Goal: Task Accomplishment & Management: Manage account settings

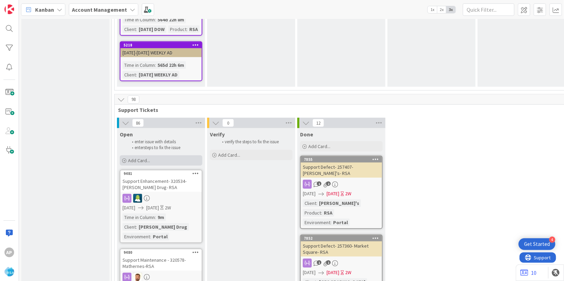
click at [156, 155] on div "Add Card..." at bounding box center [161, 160] width 83 height 10
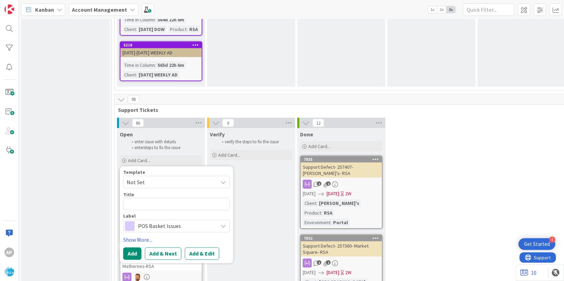
click at [152, 178] on span "Not Set" at bounding box center [170, 182] width 86 height 9
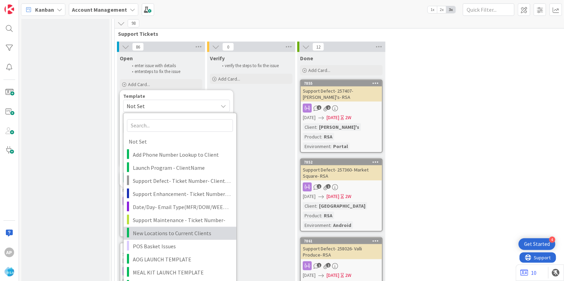
scroll to position [1486, 0]
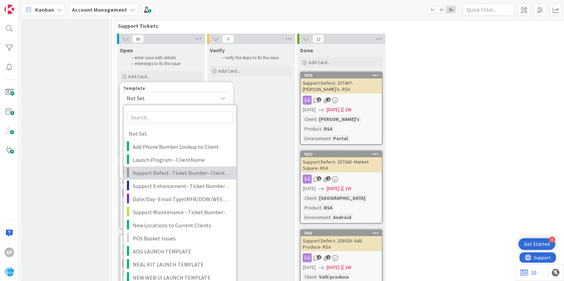
click at [165, 169] on span "Support Defect- Ticket Number- Client Name- Product Name" at bounding box center [182, 173] width 98 height 9
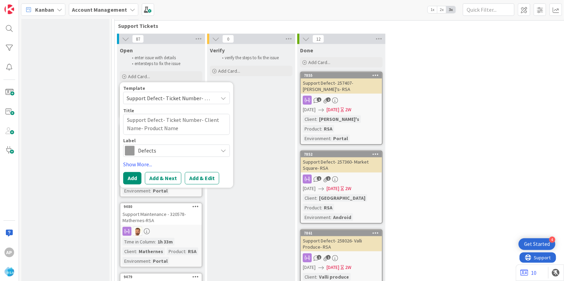
type textarea "x"
click at [218, 114] on textarea "Support Defect- Ticket Number- Client Name- Product Name" at bounding box center [176, 124] width 107 height 21
click at [198, 114] on textarea "Support Defect- Ticket Number- Client Name- Product Name" at bounding box center [176, 124] width 107 height 21
type textarea "Support Defect- Ticket Numbe- Client Name- Product Name"
type textarea "x"
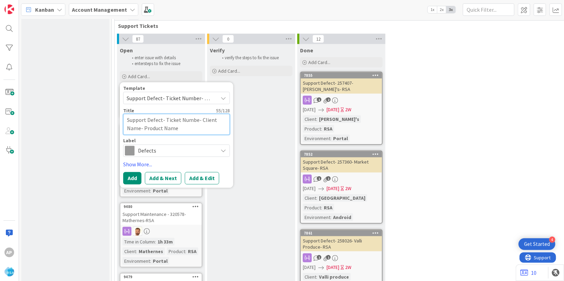
type textarea "Support Defect- Ticket Numb- Client Name- Product Name"
type textarea "x"
type textarea "Support Defect- Ticket Num- Client Name- Product Name"
type textarea "x"
type textarea "Support Defect- Ticket Nu- Client Name- Product Name"
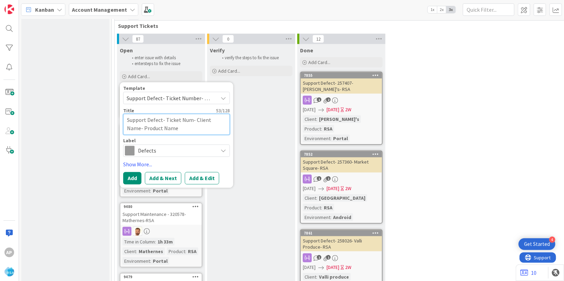
type textarea "x"
type textarea "Support Defect- Ticket N- Client Name- Product Name"
type textarea "x"
type textarea "Support Defect- Ticket - Client Name- Product Name"
type textarea "x"
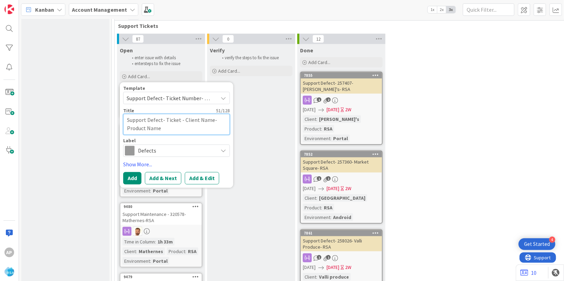
type textarea "Support Defect- Ticket- Client Name- Product Name"
type textarea "x"
type textarea "Support Defect- Ticke- Client Name- Product Name"
type textarea "x"
type textarea "Support Defect- Tick- Client Name- Product Name"
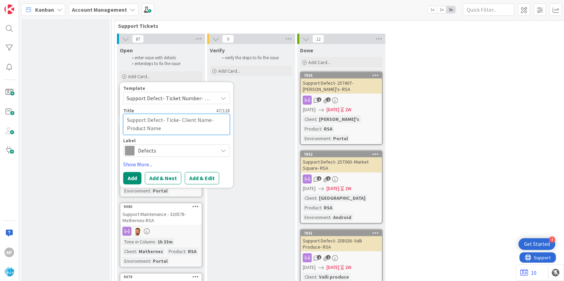
type textarea "x"
type textarea "Support Defect- Tic- Client Name- Product Name"
type textarea "x"
type textarea "Support Defect- Ti- Client Name- Product Name"
type textarea "x"
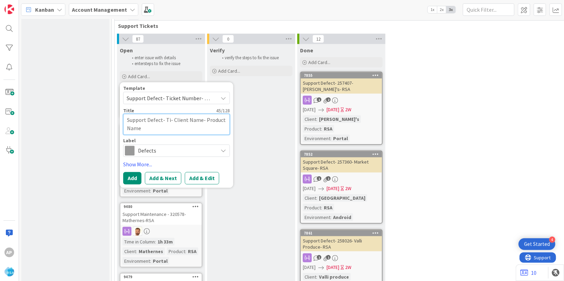
type textarea "Support Defect- T- Client Name- Product Name"
type textarea "x"
type textarea "Support Defect- - Client Name- Product Name"
type textarea "x"
type textarea "Support Defect- 3- Client Name- Product Name"
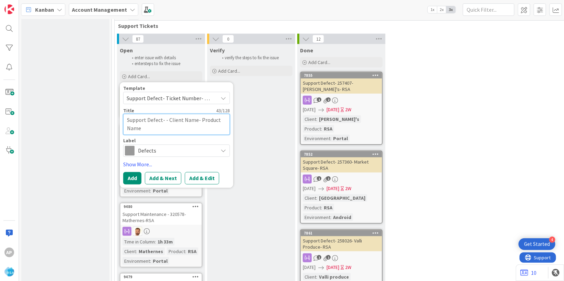
type textarea "x"
type textarea "Support Defect- 32- Client Name- Product Name"
type textarea "x"
type textarea "Support Defect- 320- Client Name- Product Name"
type textarea "x"
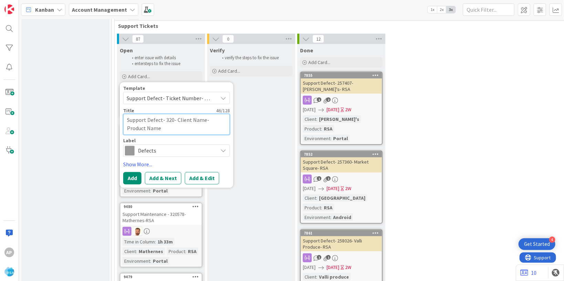
type textarea "Support Defect- 3205- Client Name- Product Name"
type textarea "x"
type textarea "Support Defect- 32056- Client Name- Product Name"
type textarea "x"
type textarea "Support Defect- 320565- Client Name- Product Name"
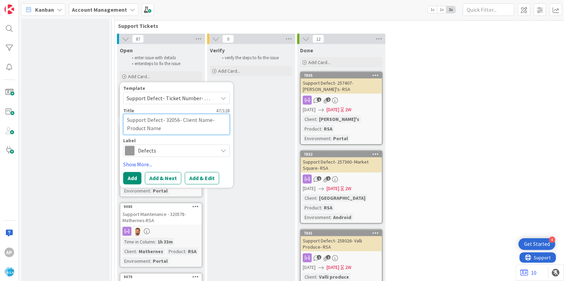
type textarea "x"
click at [213, 114] on textarea "Support Defect- 320565- Client Name- Product Name" at bounding box center [176, 124] width 107 height 21
type textarea "Support Defect- 320565- Client Nam- Product Name"
type textarea "x"
type textarea "Support Defect- 320565- Client Na- Product Name"
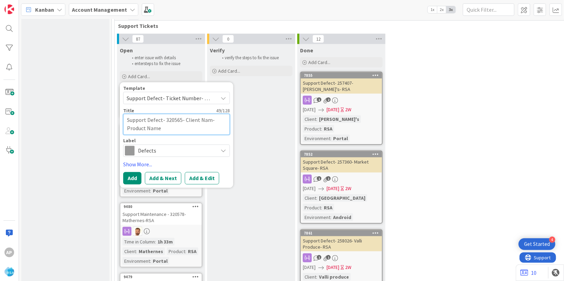
type textarea "x"
type textarea "Support Defect- 320565- Client N- Product Name"
type textarea "x"
type textarea "Support Defect- 320565- Client - Product Name"
type textarea "x"
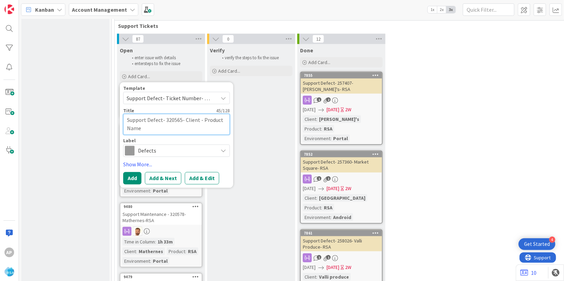
type textarea "Support Defect- 320565- Client- Product Name"
type textarea "x"
type textarea "Support Defect- 320565- Clien- Product Name"
type textarea "x"
type textarea "Support Defect- 320565- Clie- Product Name"
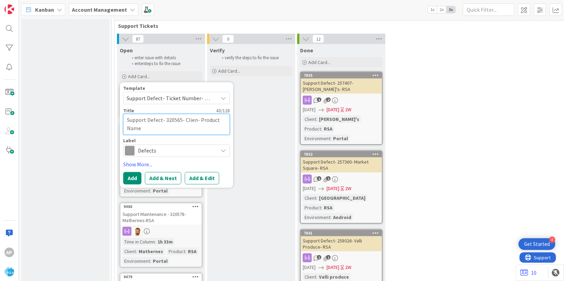
type textarea "x"
type textarea "Support Defect- 320565- Cli- Product Name"
type textarea "x"
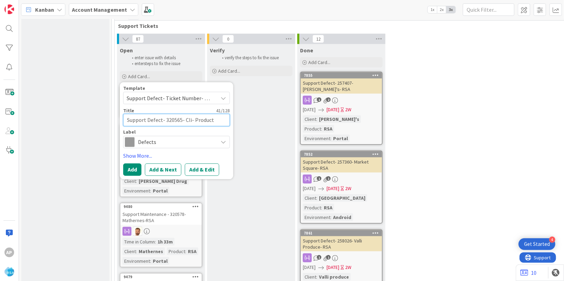
type textarea "Support Defect- 320565- Cl- Product Name"
type textarea "x"
type textarea "Support Defect- 320565- C- Product Name"
type textarea "x"
type textarea "Support Defect- 320565- - Product Name"
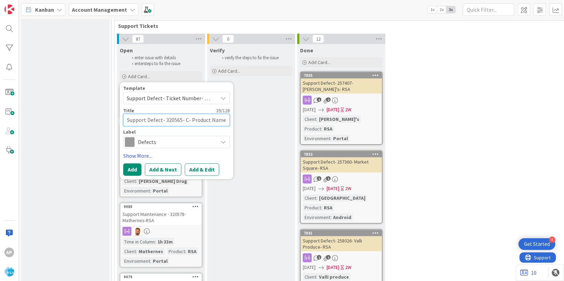
type textarea "x"
type textarea "Support Defect- 320565- C- Product Name"
type textarea "x"
type textarea "Support Defect- 320565- Co- Product Name"
type textarea "x"
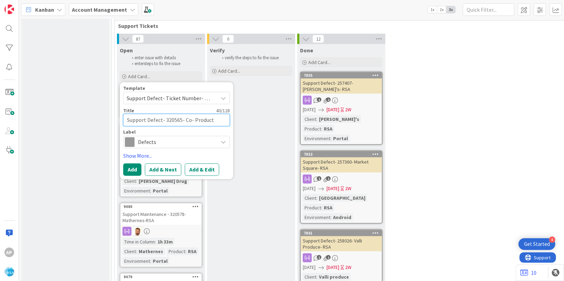
type textarea "Support Defect- 320565- Cou- Product Name"
type textarea "x"
type textarea "Support Defect- 320565- Coun- Product Name"
type textarea "x"
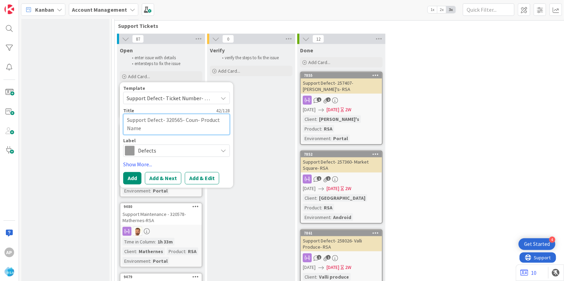
type textarea "Support Defect- 320565- Count- Product Name"
type textarea "x"
type textarea "Support Defect- 320565- County- Product Name"
type textarea "x"
type textarea "Support Defect- 320565- County - Product Name"
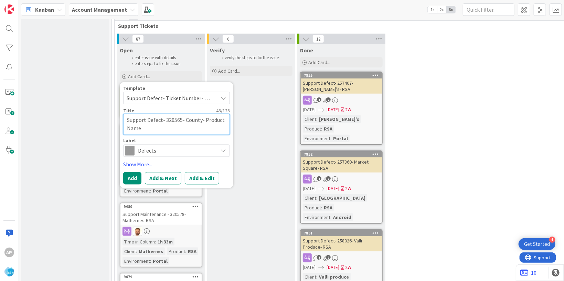
type textarea "x"
type textarea "Support Defect- 320565- County F- Product Name"
type textarea "x"
type textarea "Support Defect- 320565- County Fa- Product Name"
type textarea "x"
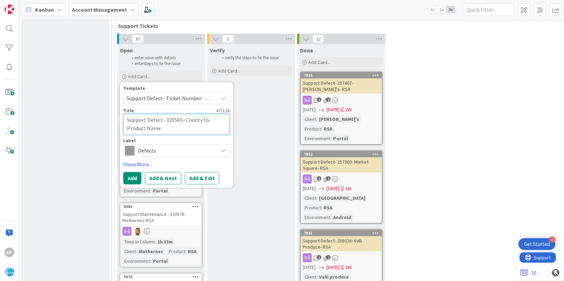
type textarea "Support Defect- 320565- County Fai- Product Name"
type textarea "x"
type textarea "Support Defect- 320565- County Fair- Product Name"
type textarea "x"
type textarea "Support Defect- 320565- County Fair - Product Name"
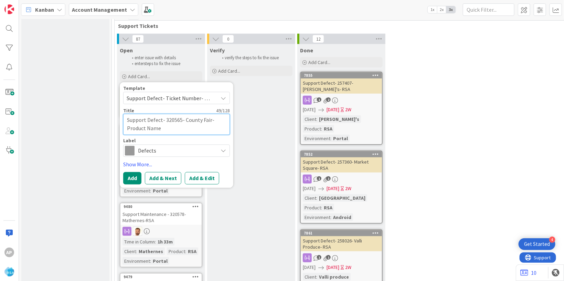
type textarea "x"
type textarea "Support Defect- 320565- County Fair S- Product Name"
type textarea "x"
type textarea "Support Defect- 320565- County Fair SD- Product Name"
type textarea "x"
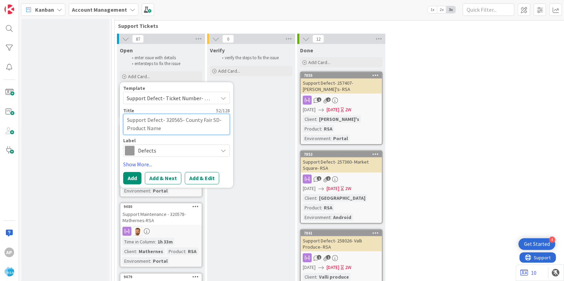
click at [175, 114] on textarea "Support Defect- 320565- County Fair SD- Product Name" at bounding box center [176, 124] width 107 height 21
type textarea "Support Defect- 320565- County Fair SD- Product Nam"
type textarea "x"
type textarea "Support Defect- 320565- County Fair SD- Product Na"
type textarea "x"
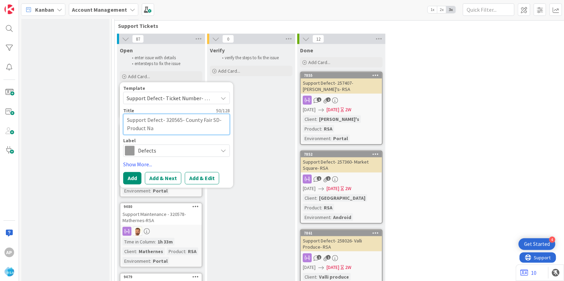
type textarea "Support Defect- 320565- County Fair SD- Product N"
type textarea "x"
type textarea "Support Defect- 320565- County Fair SD- Product"
type textarea "x"
type textarea "Support Defect- 320565- County Fair SD- Product"
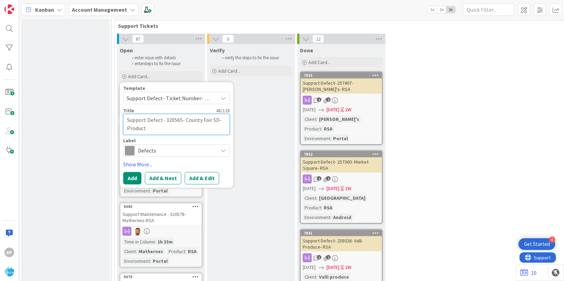
type textarea "x"
type textarea "Support Defect- 320565- County Fair SD- Produc"
type textarea "x"
type textarea "Support Defect- 320565- County Fair SD- Produ"
type textarea "x"
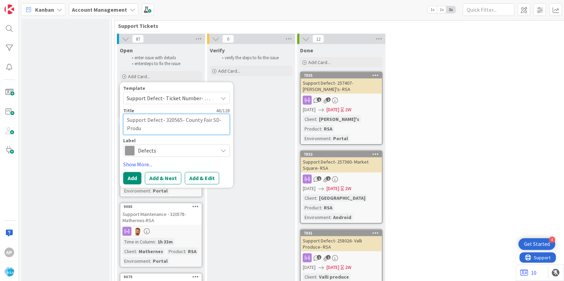
type textarea "Support Defect- 320565- County Fair SD- Prod"
type textarea "x"
type textarea "Support Defect- 320565- County Fair SD- Pro"
type textarea "x"
type textarea "Support Defect- 320565- County Fair SD- Pr"
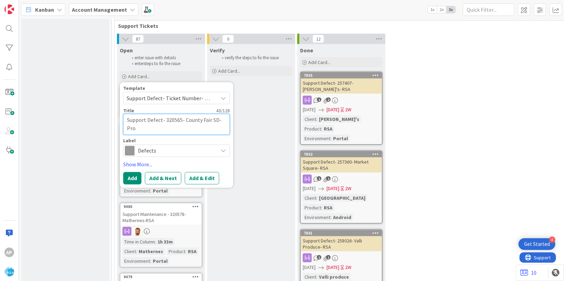
type textarea "x"
type textarea "Support Defect- 320565- County Fair SD- P"
type textarea "x"
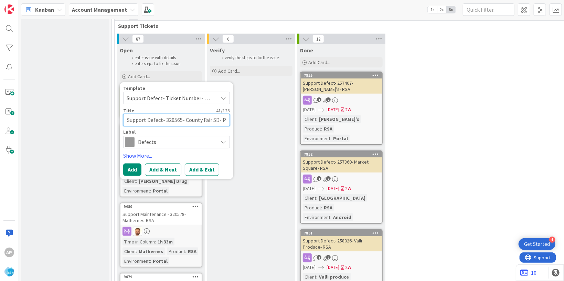
type textarea "Support Defect- 320565- County Fair SD-"
type textarea "x"
type textarea "Support Defect- 320565- County Fair SD-"
type textarea "x"
type textarea "Support Defect- 320565- County Fair SD-R"
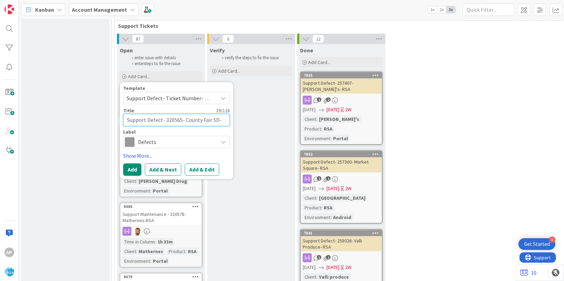
type textarea "x"
type textarea "Support Defect- 320565- County Fair SD-[GEOGRAPHIC_DATA]"
type textarea "x"
type textarea "Support Defect- 320565- County Fair SD-[GEOGRAPHIC_DATA]"
type textarea "x"
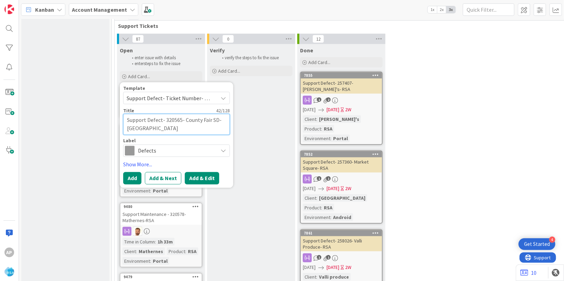
type textarea "Support Defect- 320565- County Fair SD-[GEOGRAPHIC_DATA]"
click at [190, 172] on button "Add & Edit" at bounding box center [202, 178] width 34 height 12
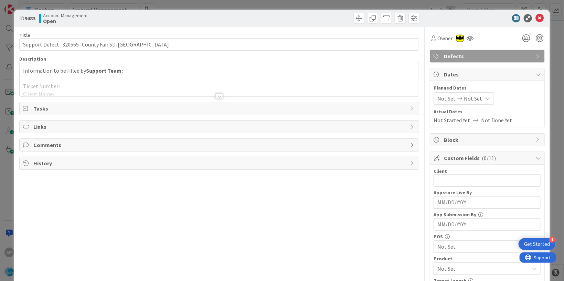
click at [111, 87] on div at bounding box center [219, 88] width 399 height 18
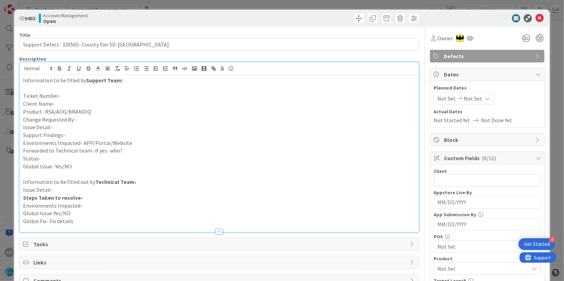
click at [69, 97] on p "Ticket Number-" at bounding box center [219, 96] width 392 height 8
click at [57, 101] on p "Client Name-" at bounding box center [219, 104] width 392 height 8
click at [95, 112] on p "Product- RSA/AOG/BRANDIQ" at bounding box center [219, 112] width 392 height 8
click at [81, 120] on p "Change Requested By-" at bounding box center [219, 120] width 392 height 8
click at [69, 128] on p "Issue Detail-" at bounding box center [219, 127] width 392 height 8
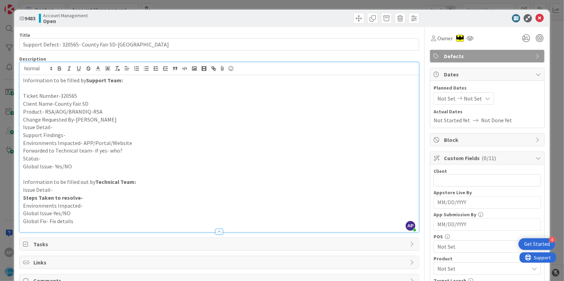
click at [59, 127] on p "Issue Detail-" at bounding box center [219, 127] width 392 height 8
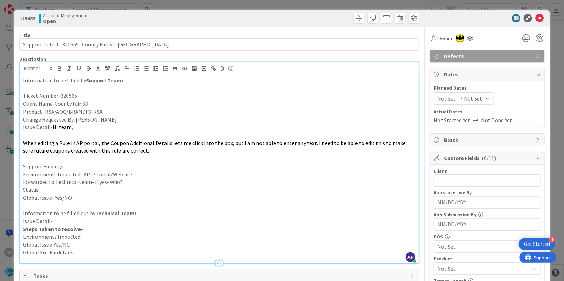
click at [77, 165] on p "Support Findings-" at bounding box center [219, 166] width 392 height 8
click at [198, 168] on p "Support Findings-We have to find why we are unable to enete any test in coupoun…" at bounding box center [219, 166] width 392 height 8
click at [128, 183] on p "Forwarded to Technical team- if yes- who?" at bounding box center [219, 182] width 392 height 8
click at [129, 173] on p "Environments Impacted- APP/Portal/Website" at bounding box center [219, 174] width 392 height 8
click at [150, 183] on p "Forwarded to Technical team- if yes- who?" at bounding box center [219, 182] width 392 height 8
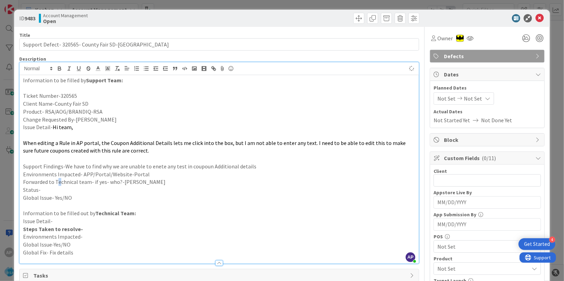
drag, startPoint x: 59, startPoint y: 185, endPoint x: 54, endPoint y: 189, distance: 6.4
click at [58, 185] on p "Forwarded to Technical team- if yes- who?-[PERSON_NAME]" at bounding box center [219, 182] width 392 height 8
click at [53, 189] on p "Status-" at bounding box center [219, 190] width 392 height 8
click at [441, 95] on span "Not Set" at bounding box center [446, 98] width 18 height 8
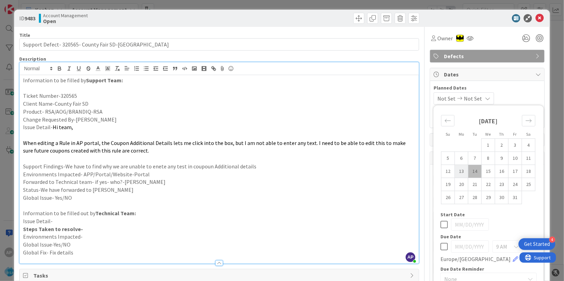
click at [455, 171] on td "13" at bounding box center [461, 170] width 13 height 13
type input "[DATE]"
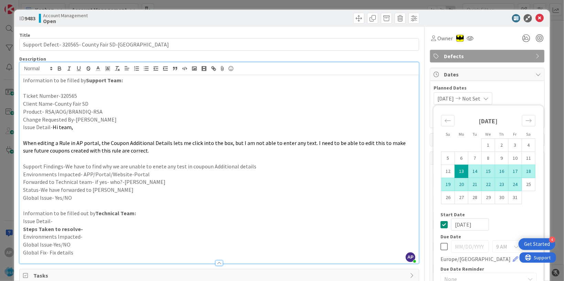
click at [510, 183] on td "24" at bounding box center [514, 184] width 13 height 13
type input "[DATE]"
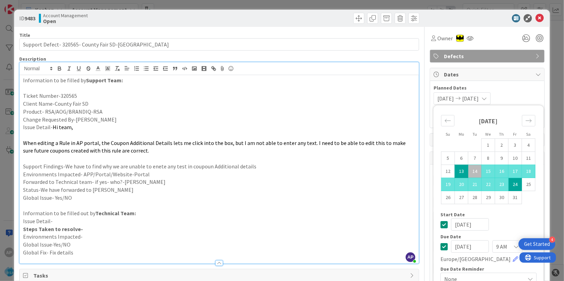
click at [311, 205] on p at bounding box center [219, 206] width 392 height 8
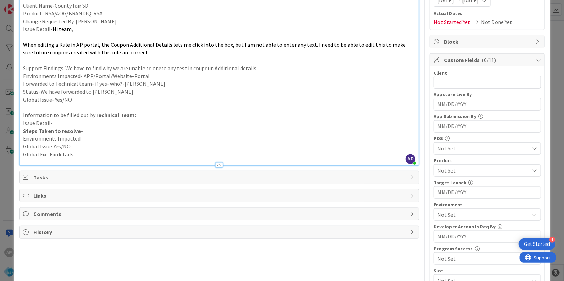
scroll to position [84, 0]
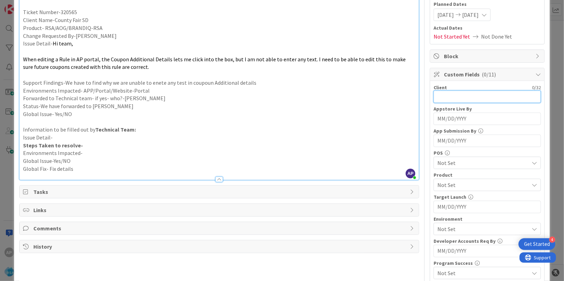
click at [456, 98] on input "text" at bounding box center [486, 96] width 107 height 12
type input "County Fair SD"
click at [453, 184] on span "Not Set" at bounding box center [483, 185] width 92 height 8
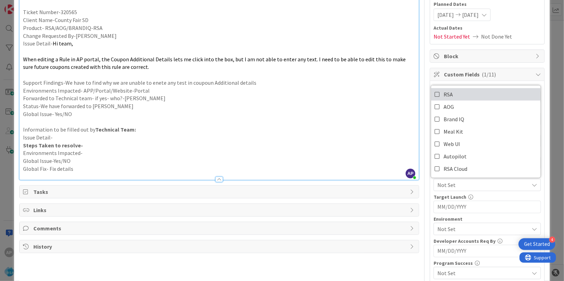
click at [447, 95] on link "RSA" at bounding box center [485, 94] width 109 height 12
click at [376, 104] on p "Status-We have forwarded to [PERSON_NAME]" at bounding box center [219, 106] width 392 height 8
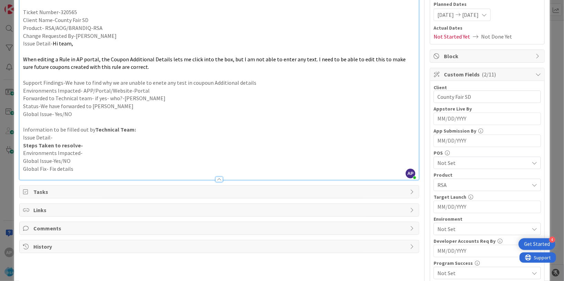
scroll to position [209, 0]
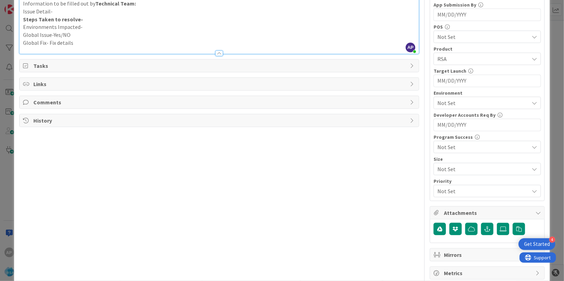
click at [452, 56] on span "RSA" at bounding box center [483, 59] width 92 height 8
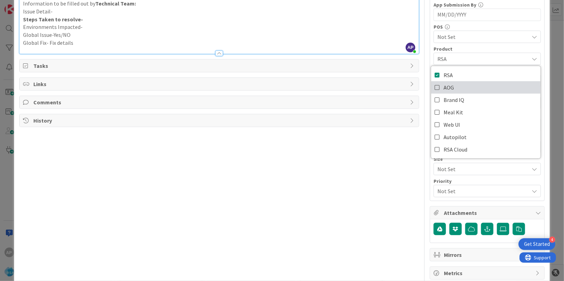
click at [446, 87] on span "AOG" at bounding box center [448, 87] width 10 height 10
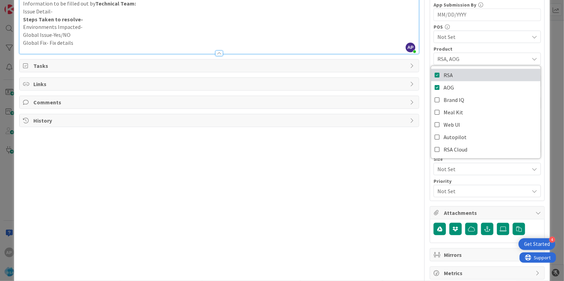
click at [443, 73] on span "RSA" at bounding box center [447, 75] width 9 height 10
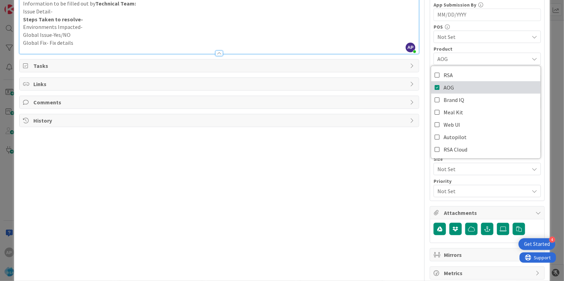
click at [443, 87] on span "AOG" at bounding box center [448, 87] width 10 height 10
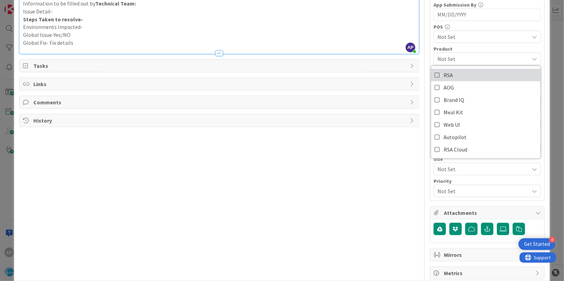
click at [443, 75] on span "RSA" at bounding box center [447, 75] width 9 height 10
drag, startPoint x: 365, startPoint y: 166, endPoint x: 427, endPoint y: 151, distance: 63.0
click at [365, 166] on div "Title 42 / 128 Support Defect- 320565- County Fair SD-RSA Description AP [PERSO…" at bounding box center [219, 48] width 400 height 462
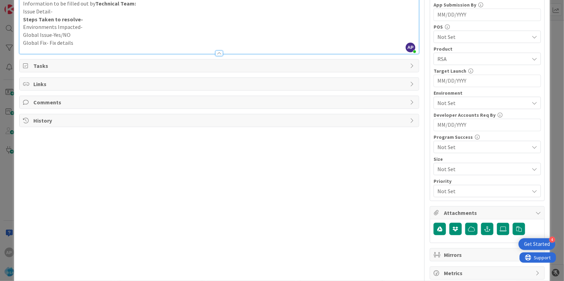
click at [460, 100] on span "Not Set" at bounding box center [483, 103] width 92 height 8
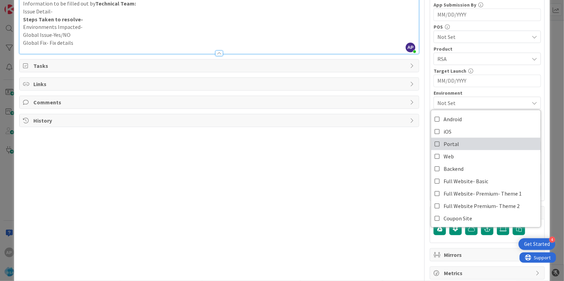
click at [449, 139] on span "Portal" at bounding box center [450, 144] width 15 height 10
click at [357, 153] on div "Title 42 / 128 Support Defect- 320565- County Fair SD-RSA Description AP [PERSO…" at bounding box center [219, 48] width 400 height 462
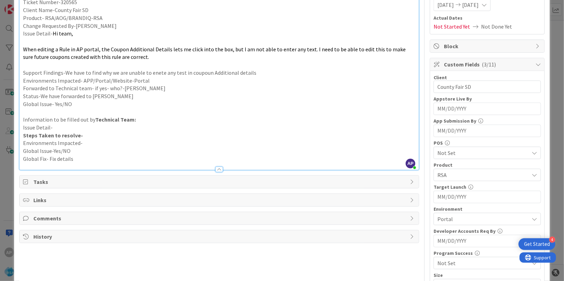
scroll to position [0, 0]
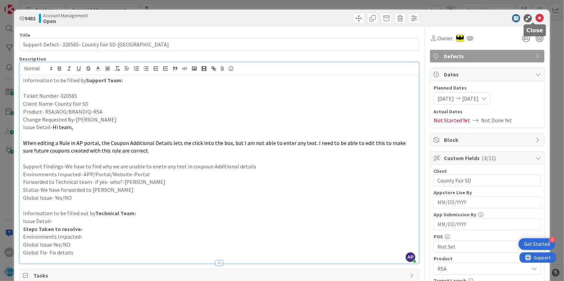
click at [535, 17] on icon at bounding box center [539, 18] width 8 height 8
